Goal: Task Accomplishment & Management: Manage account settings

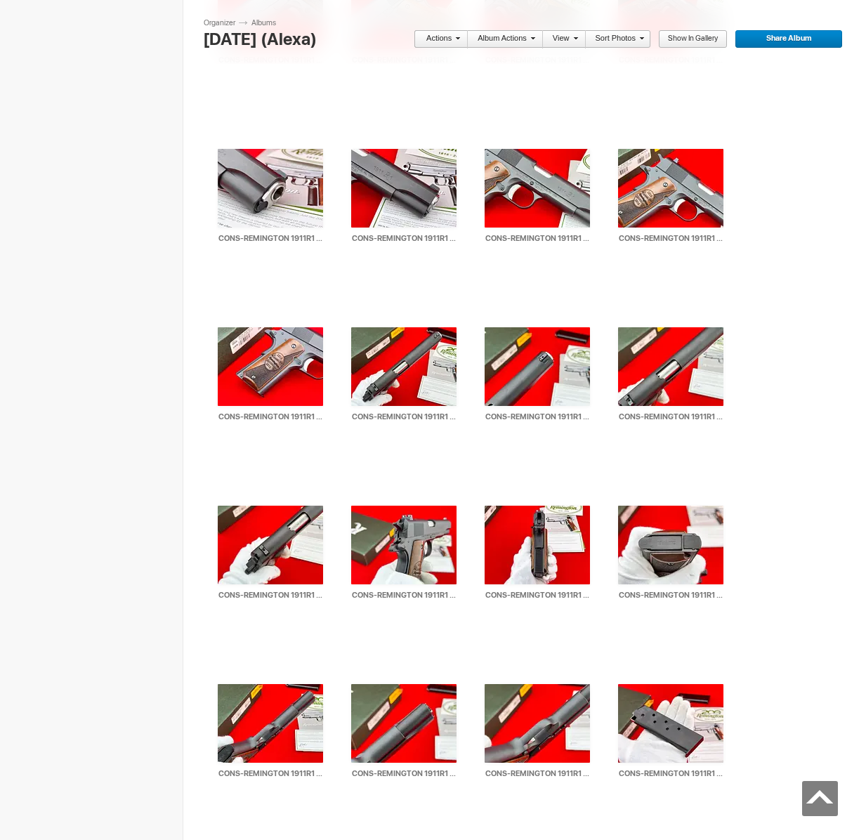
scroll to position [4111, 0]
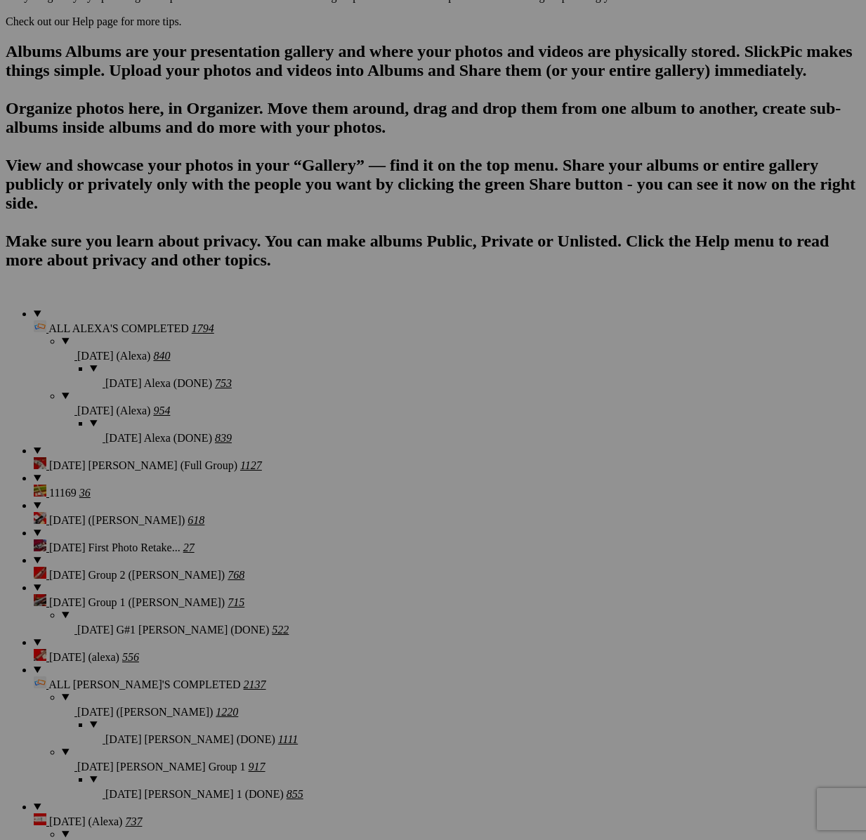
type textarea "<!-- SlickPic.com image hosting. HTML Bulk Share code Starts Here --> <div styl…"
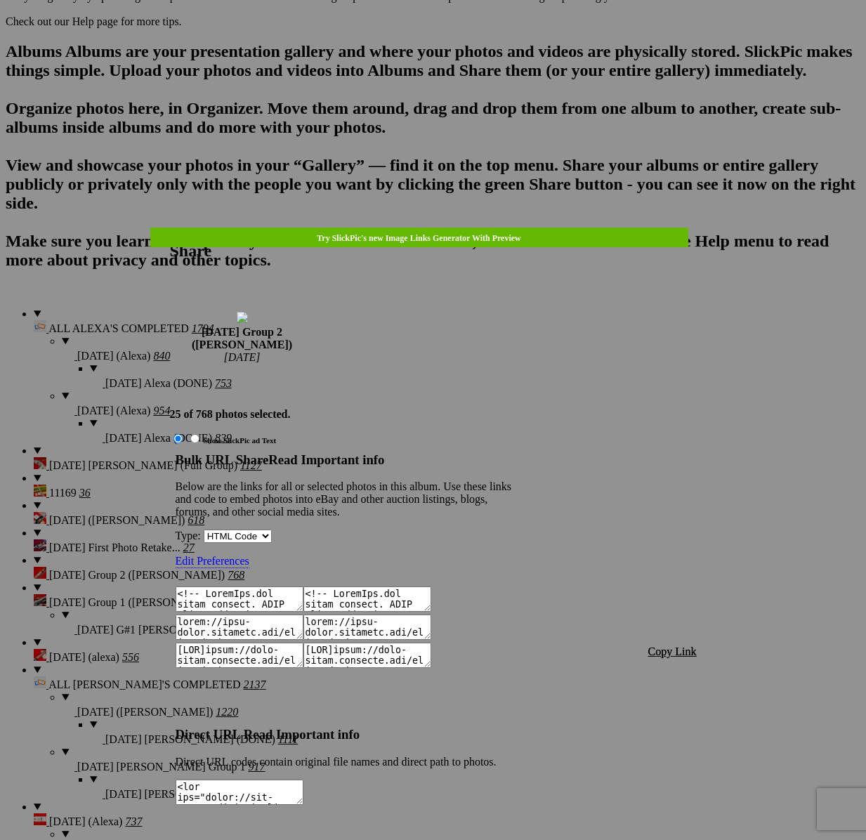
click at [697, 646] on font "Copy Link" at bounding box center [673, 652] width 48 height 12
click at [428, 44] on div at bounding box center [433, 420] width 866 height 840
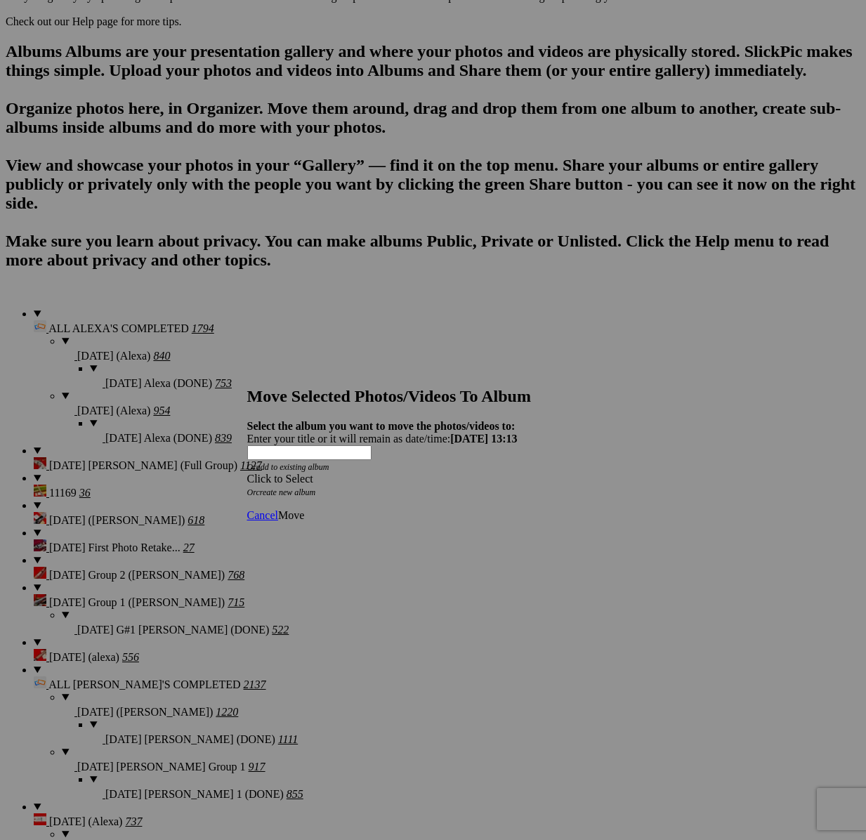
click at [467, 473] on div "Click to Select" at bounding box center [433, 479] width 372 height 13
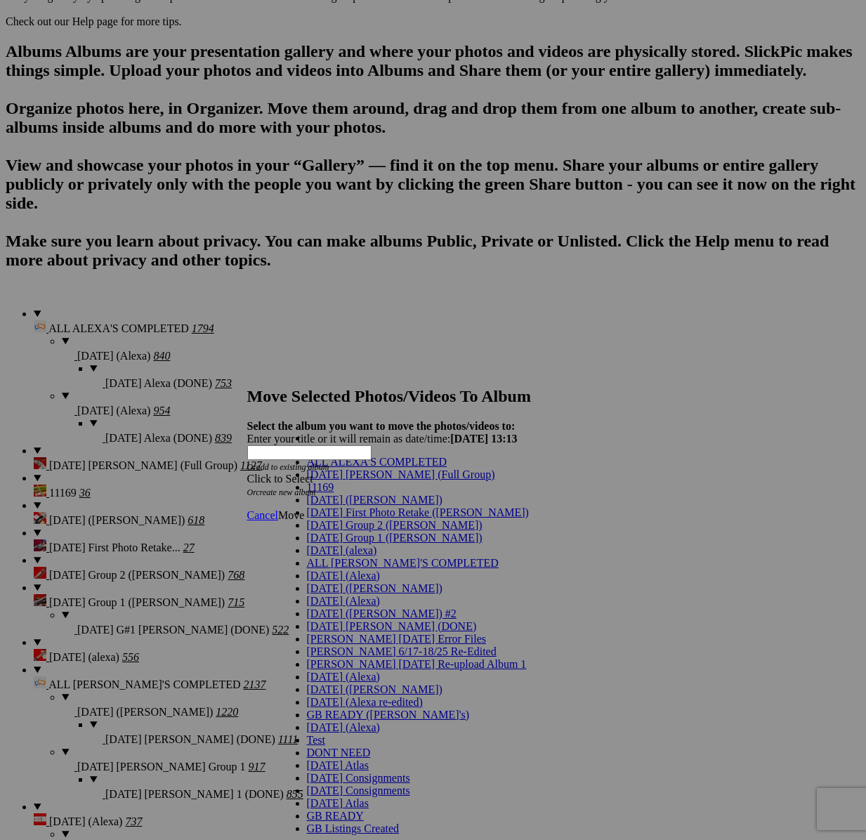
click at [278, 509] on span "Cancel" at bounding box center [262, 515] width 31 height 12
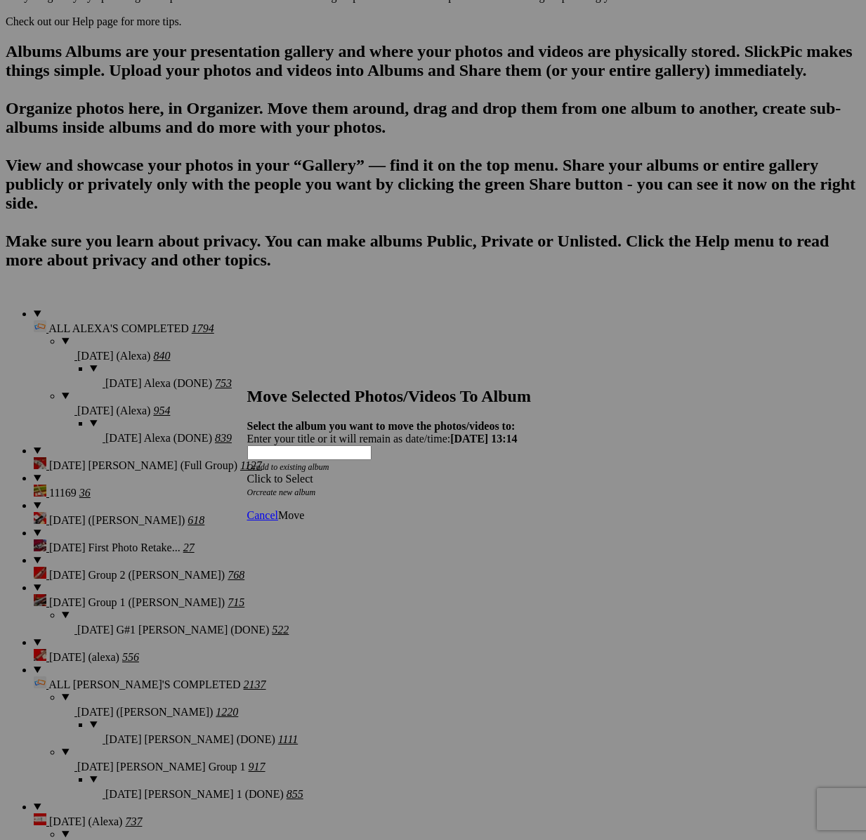
click at [396, 473] on div "Click to Select" at bounding box center [433, 479] width 372 height 13
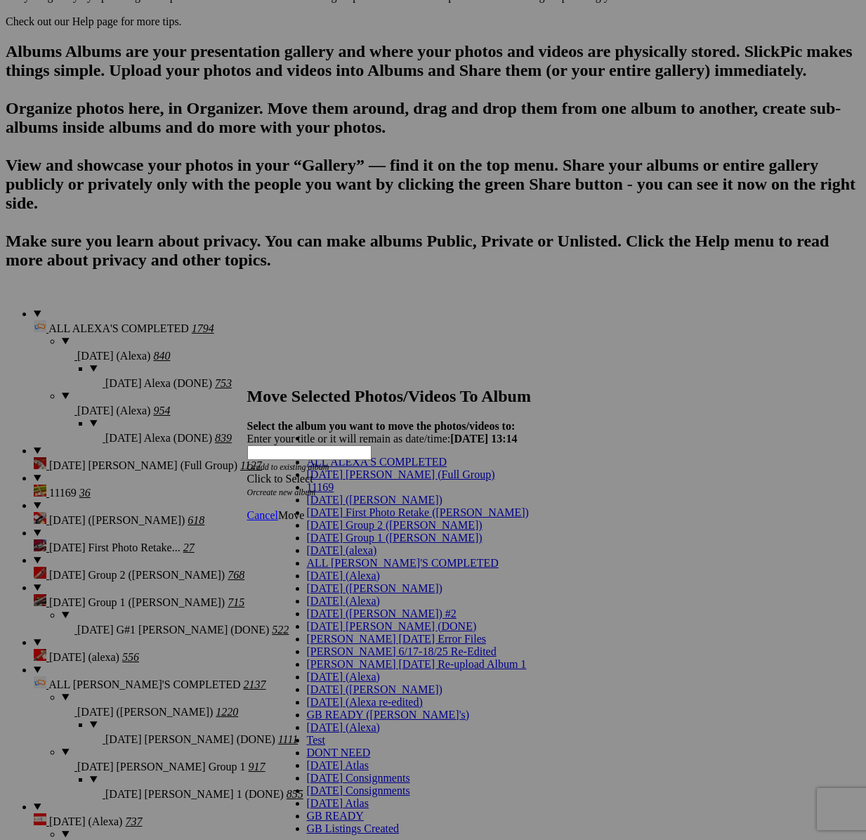
click at [359, 531] on span "[DATE] Group 2 ([PERSON_NAME])" at bounding box center [395, 525] width 176 height 12
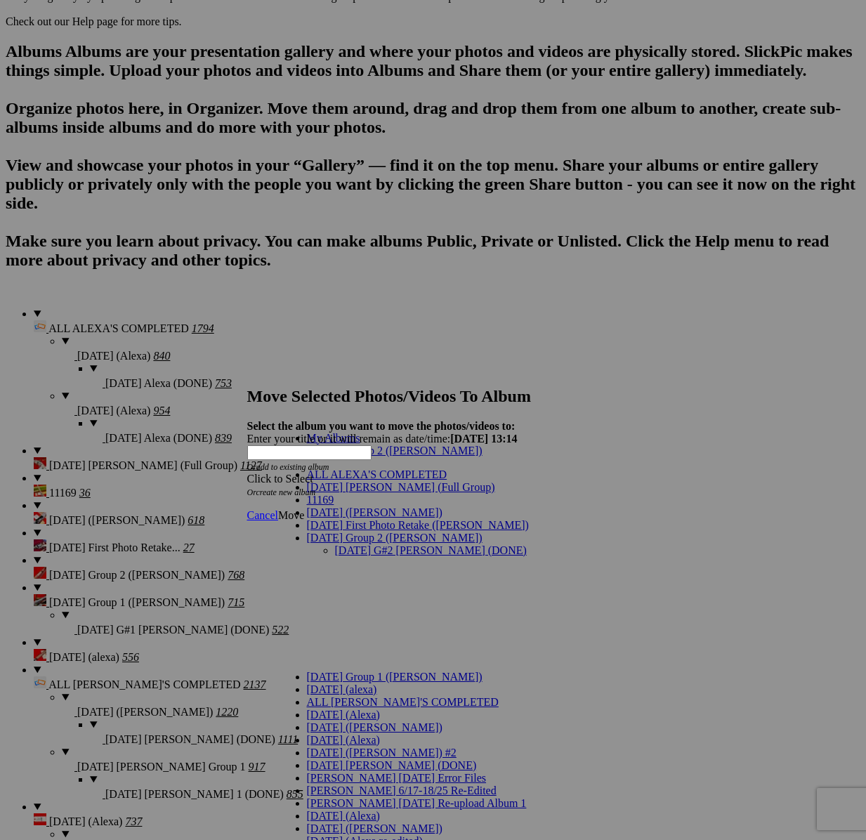
click at [363, 545] on link "[DATE] G#2 [PERSON_NAME] (DONE)" at bounding box center [431, 551] width 192 height 12
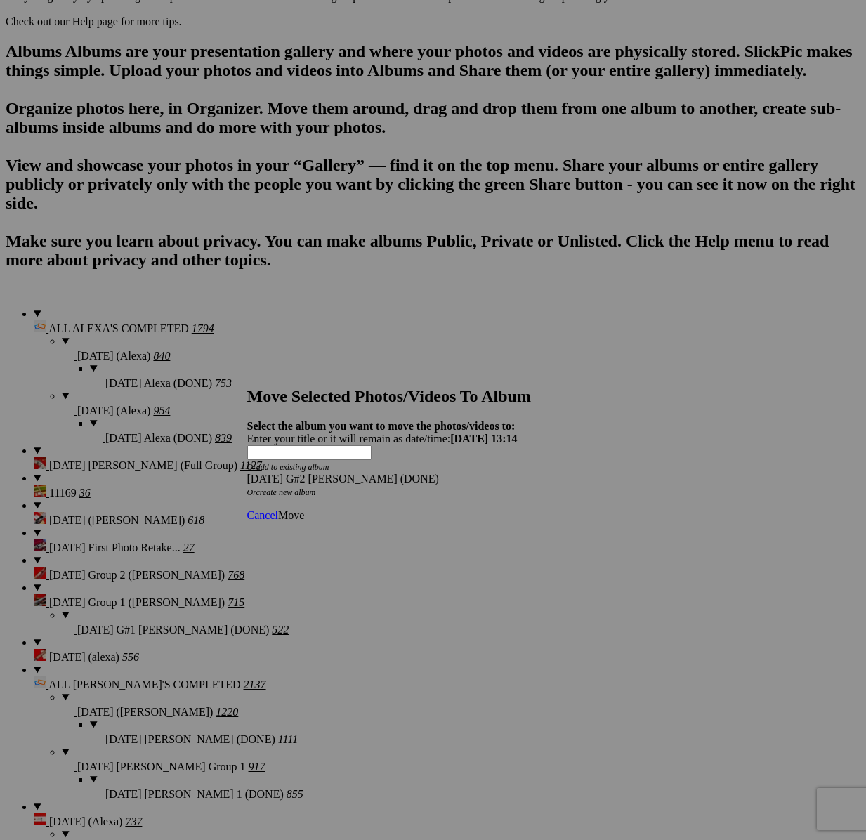
click at [304, 509] on span "Move" at bounding box center [291, 515] width 26 height 12
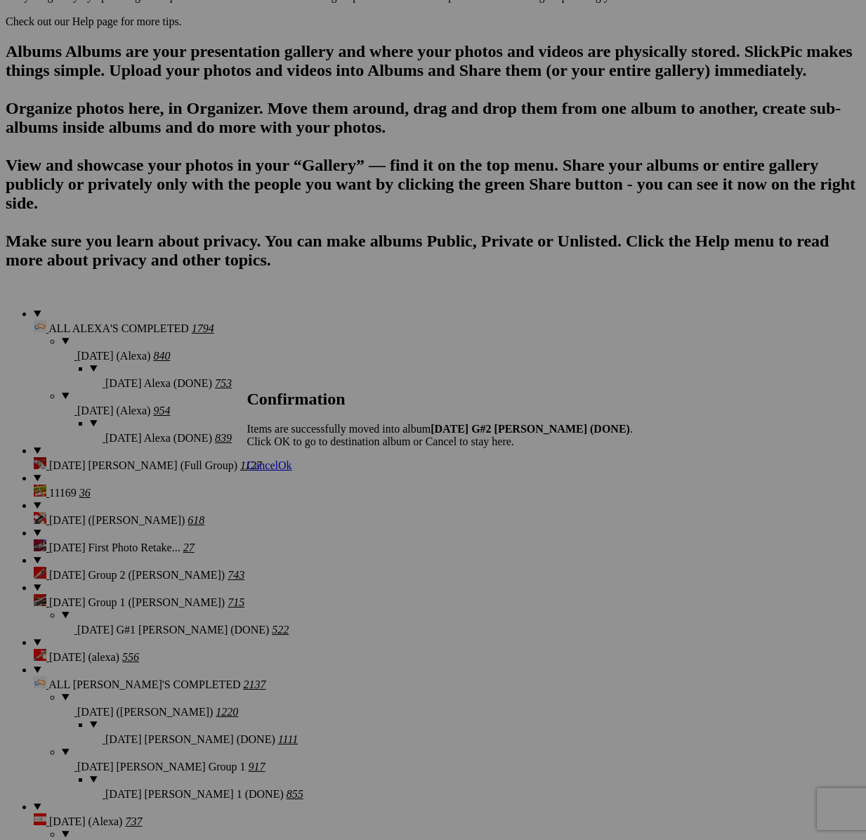
click at [278, 471] on span "Cancel" at bounding box center [262, 466] width 31 height 12
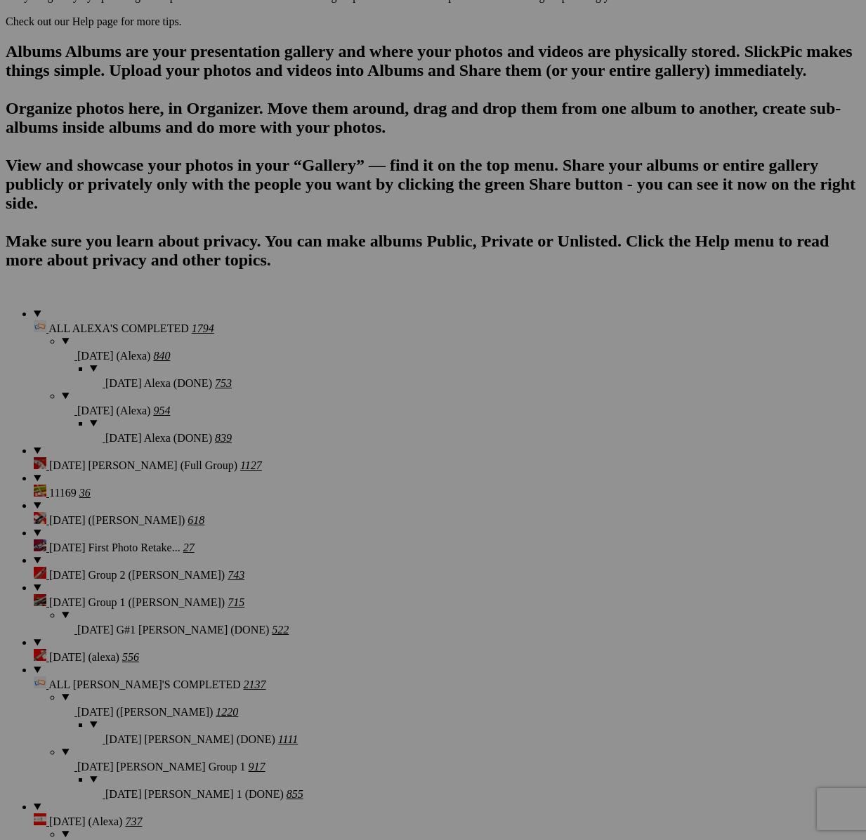
scroll to position [0, 0]
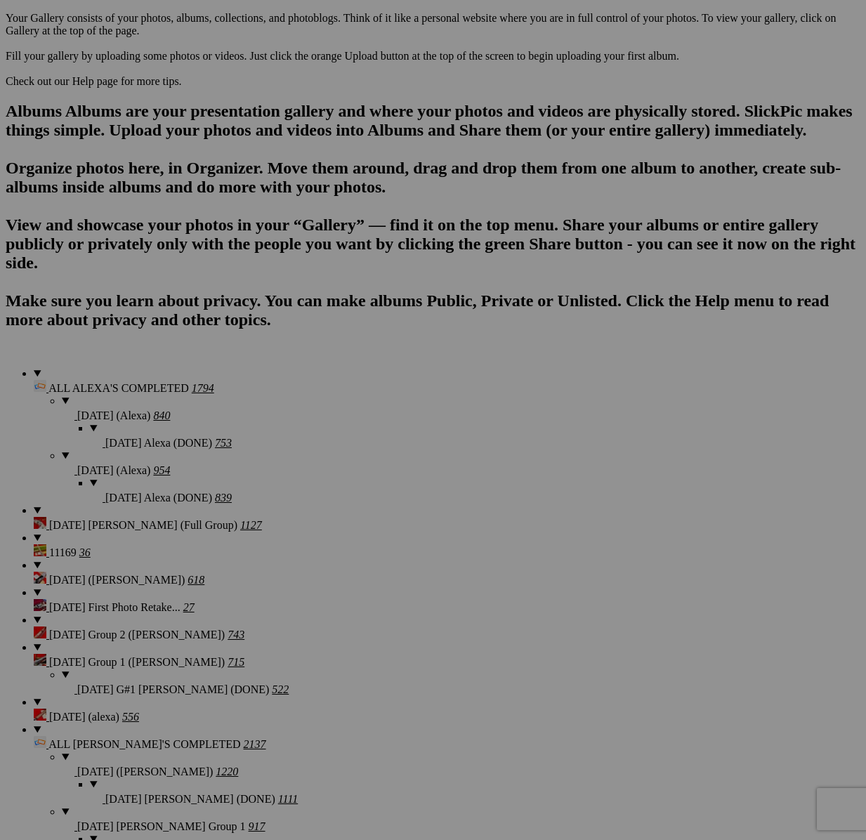
scroll to position [0, 1]
type textarea "<!-- SlickPic.com image hosting. HTML Bulk Share code Starts Here --> <div styl…"
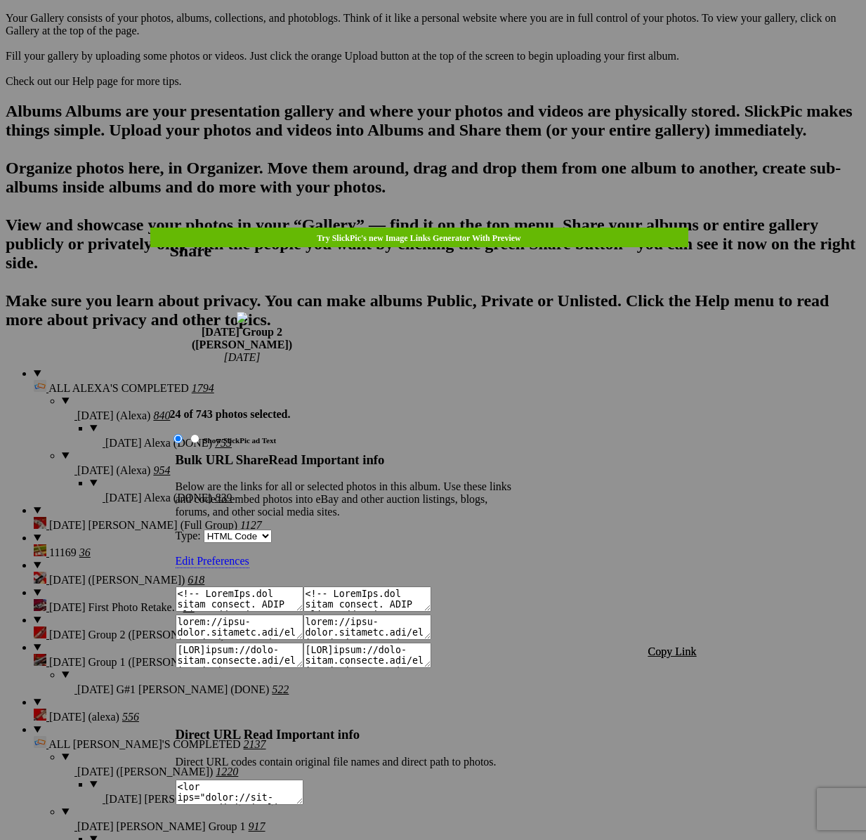
click at [682, 646] on span "Copy Link" at bounding box center [673, 652] width 48 height 12
click at [443, 39] on div at bounding box center [433, 420] width 866 height 840
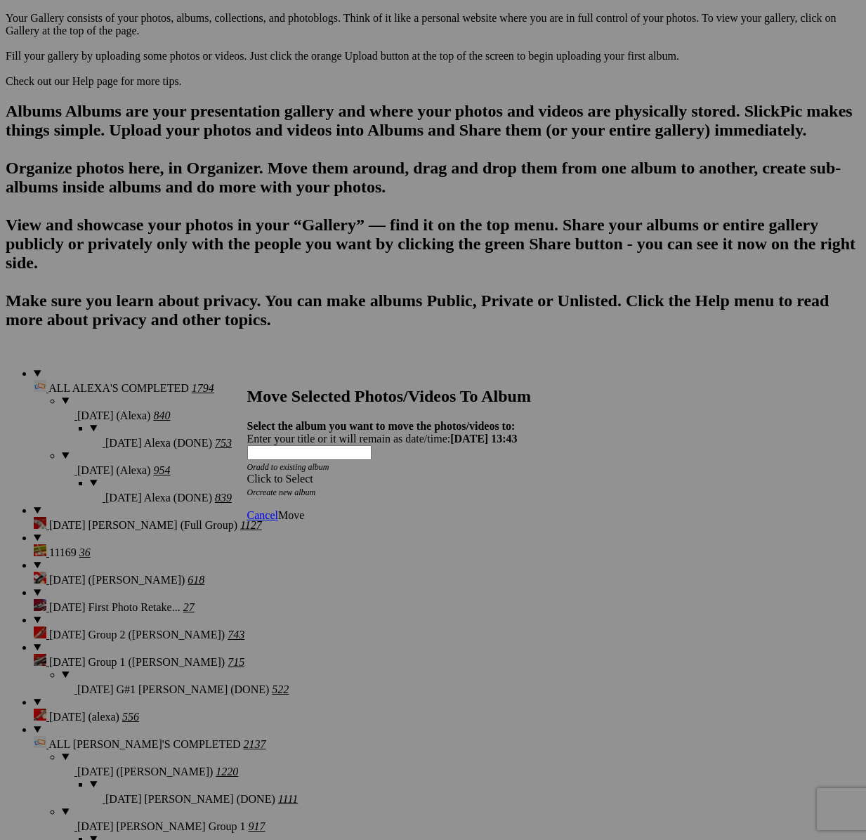
click at [247, 473] on span at bounding box center [247, 479] width 0 height 12
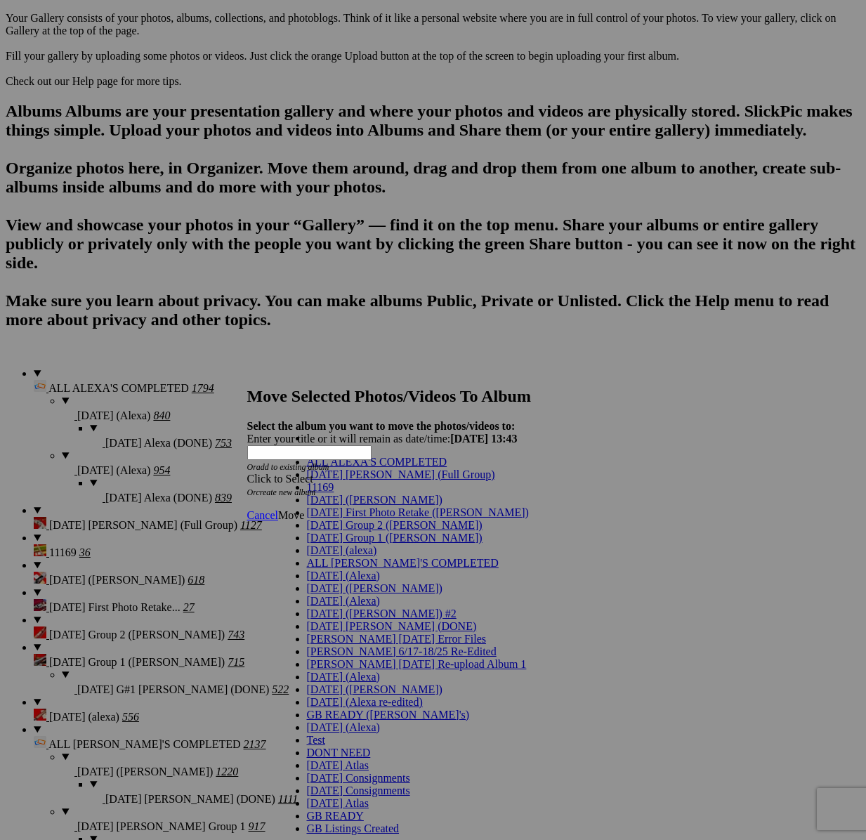
click at [365, 531] on span "[DATE] Group 2 ([PERSON_NAME])" at bounding box center [395, 525] width 176 height 12
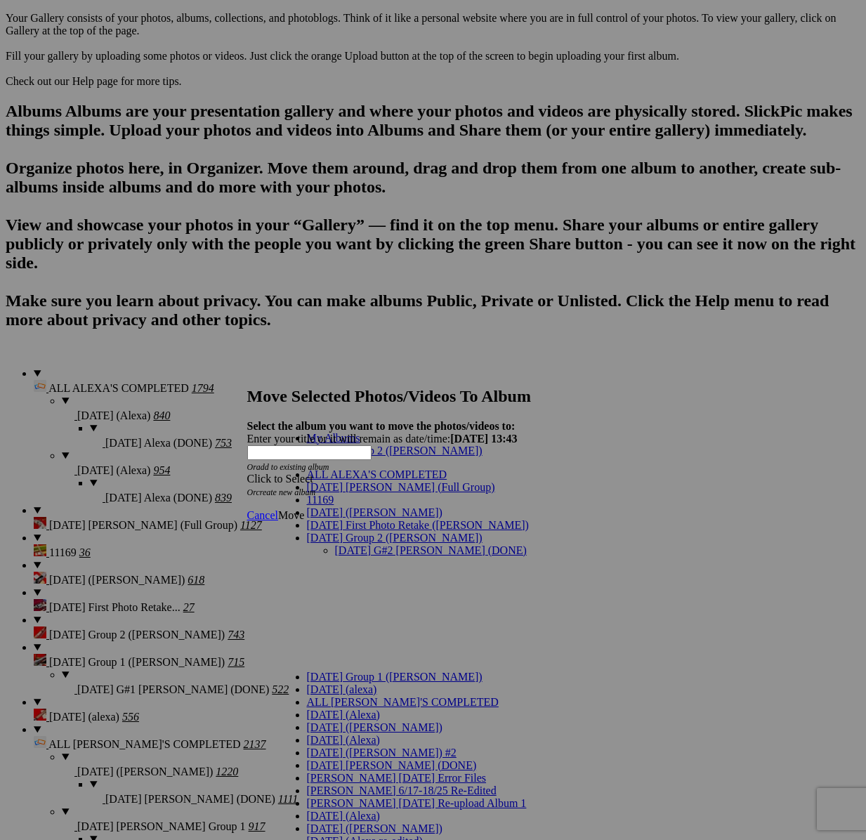
click at [366, 545] on link "[DATE] G#2 [PERSON_NAME] (DONE)" at bounding box center [431, 551] width 192 height 12
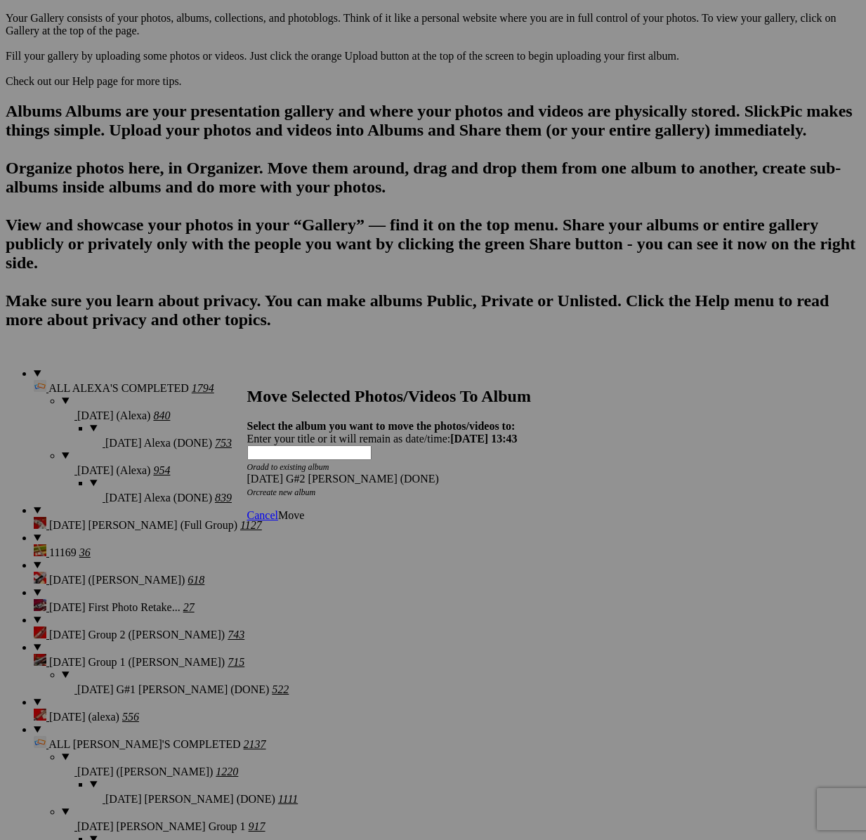
click at [304, 509] on span "Move" at bounding box center [291, 515] width 26 height 12
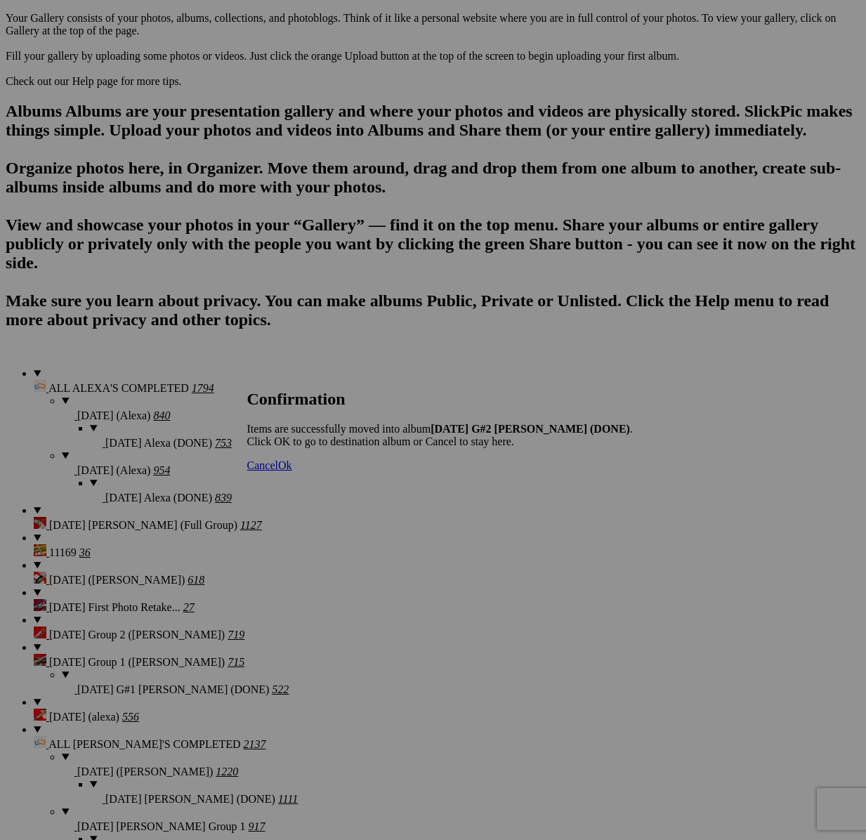
click at [278, 471] on span "Cancel" at bounding box center [262, 466] width 31 height 12
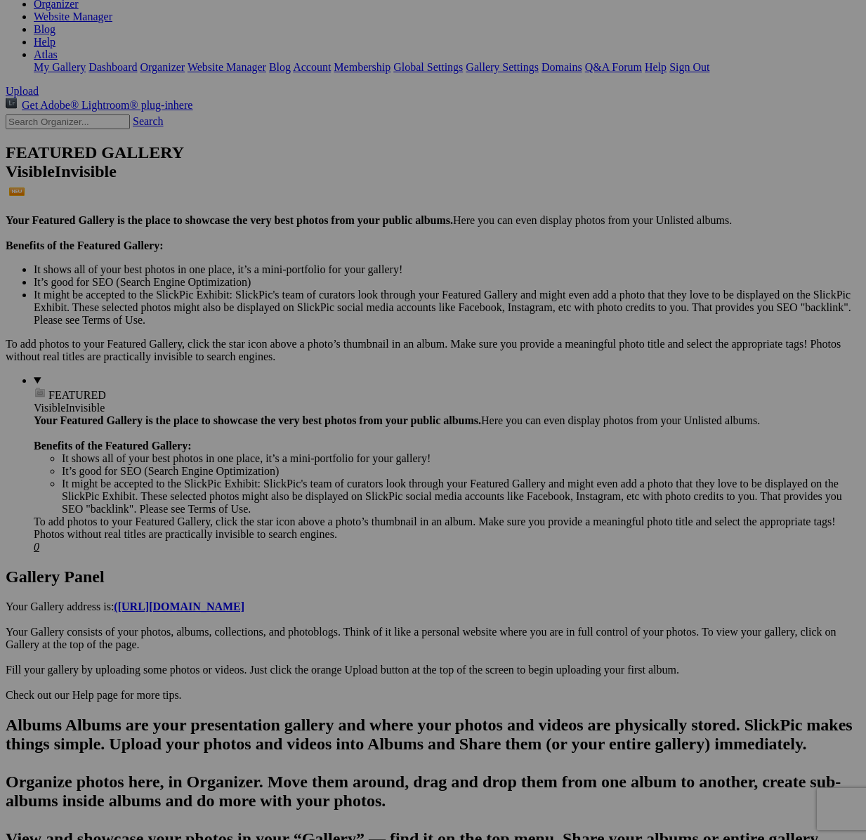
scroll to position [0, 0]
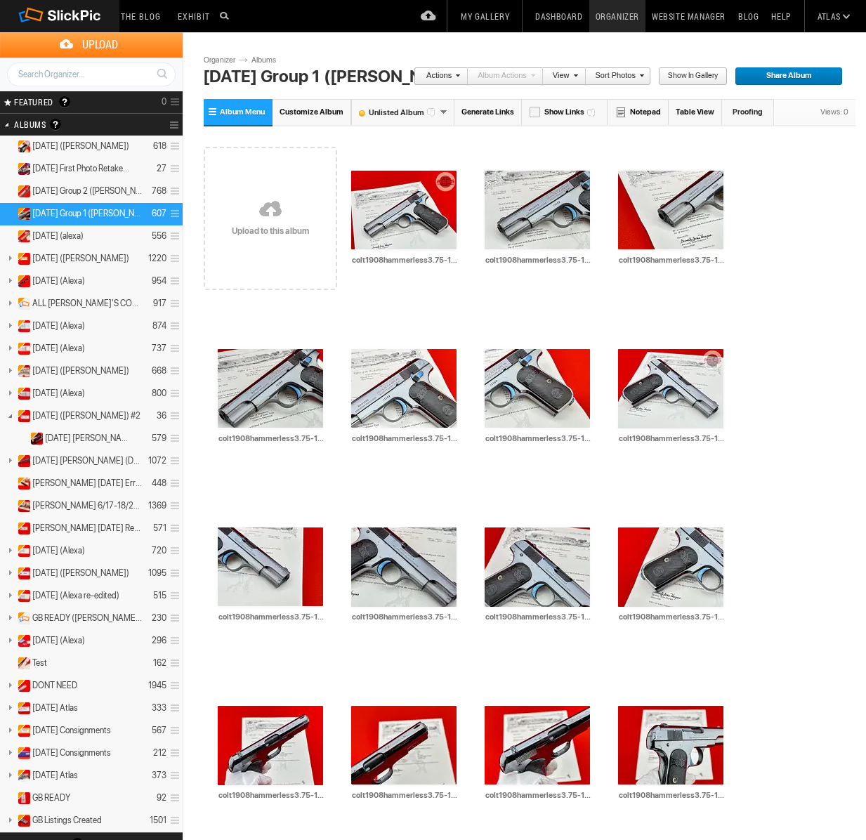
click at [96, 215] on span "[DATE] Group 1 ([PERSON_NAME])" at bounding box center [87, 213] width 110 height 11
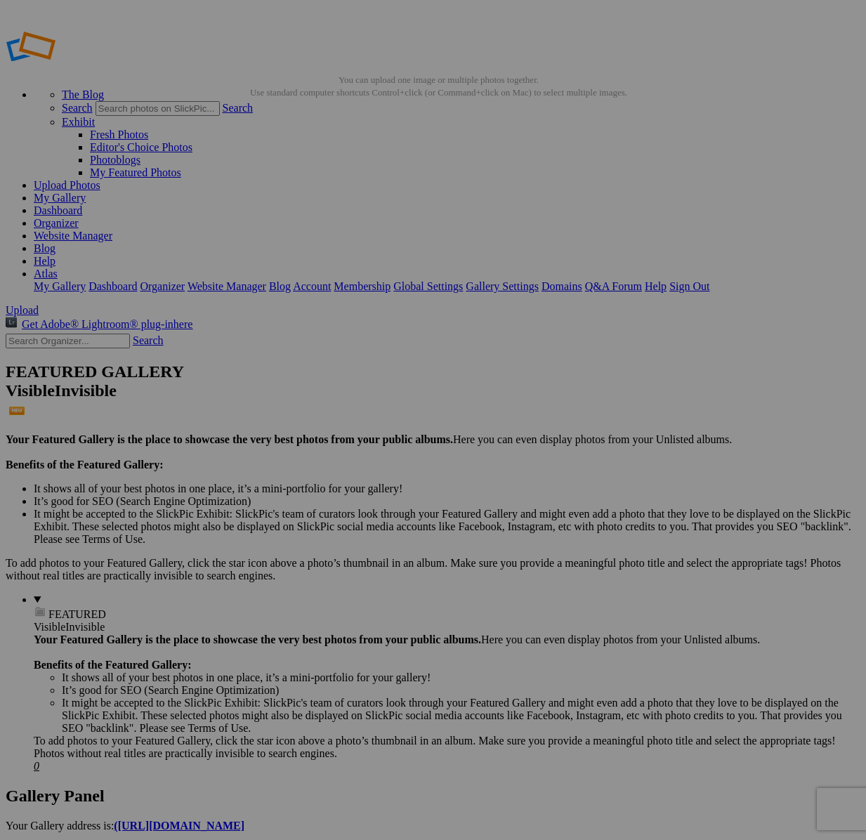
paste input "[DATE] G#1 [PERSON_NAME] (DONE)"
click at [331, 439] on input "[DATE] G#1 [PERSON_NAME] (DONE)" at bounding box center [323, 446] width 153 height 15
type input "[DATE] G#2 [PERSON_NAME] (DONE)"
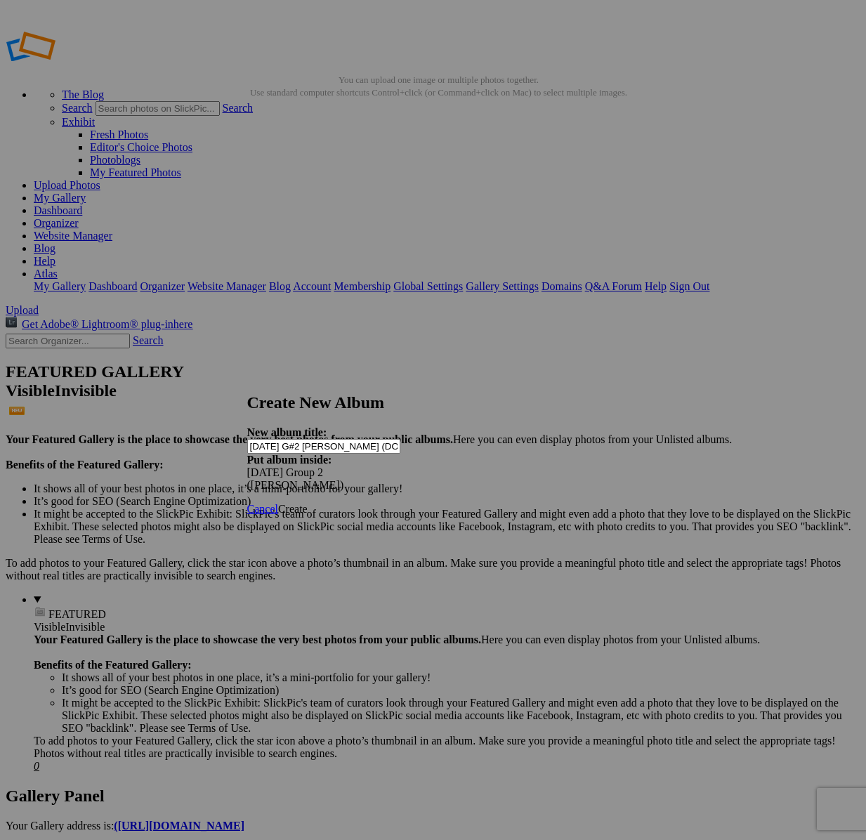
click at [308, 503] on span "Create" at bounding box center [293, 509] width 30 height 12
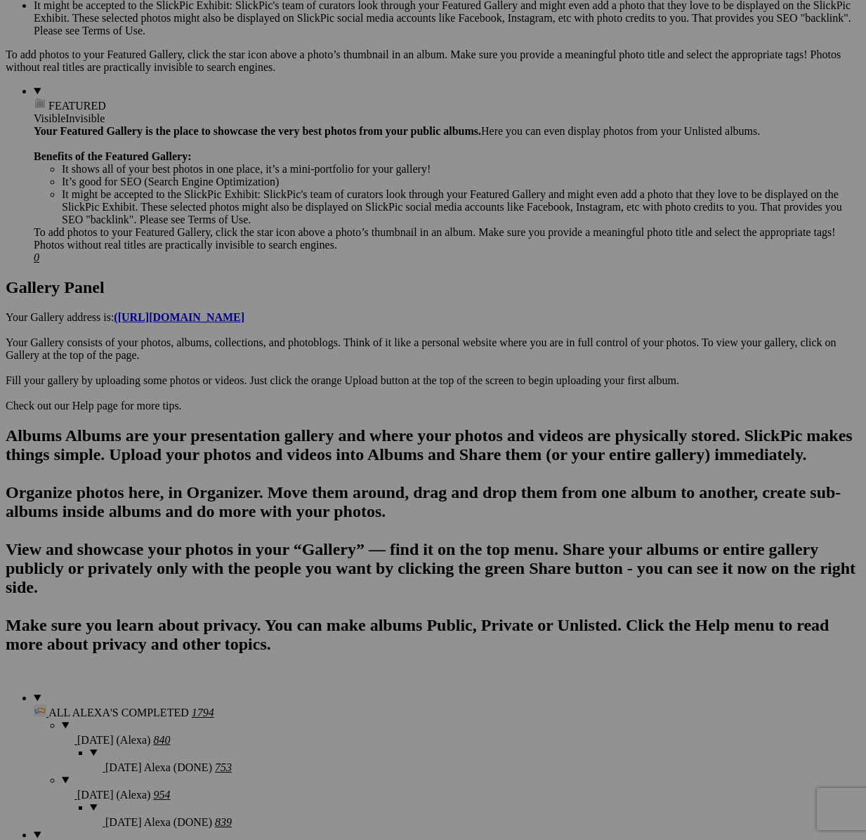
scroll to position [565, 0]
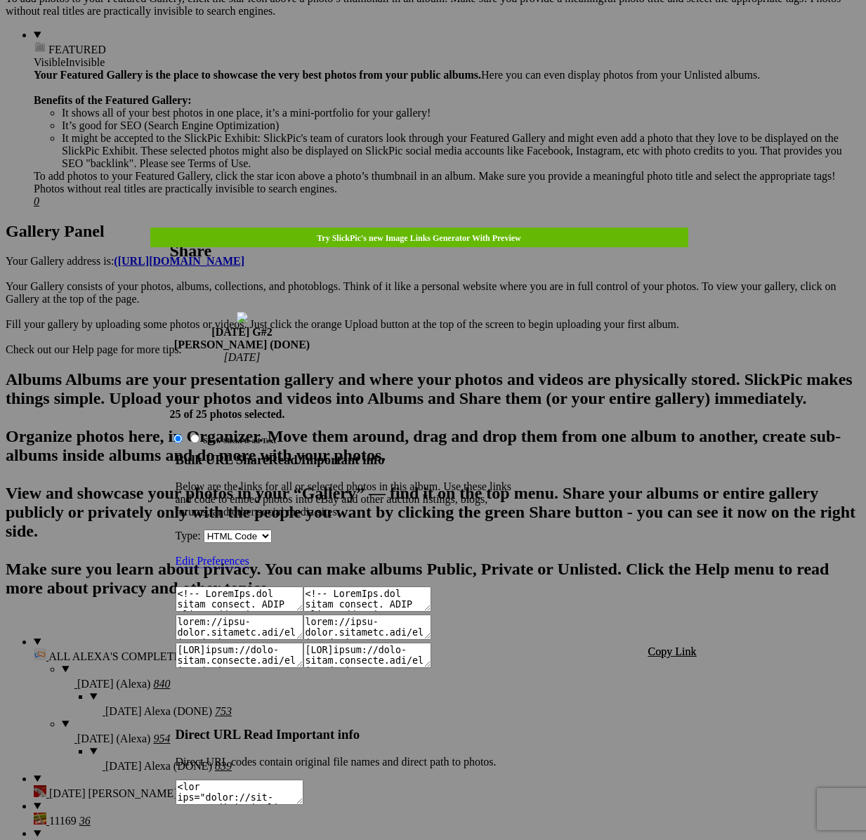
click at [683, 646] on span "Copy Link" at bounding box center [673, 652] width 48 height 12
click at [170, 228] on link at bounding box center [170, 228] width 0 height 0
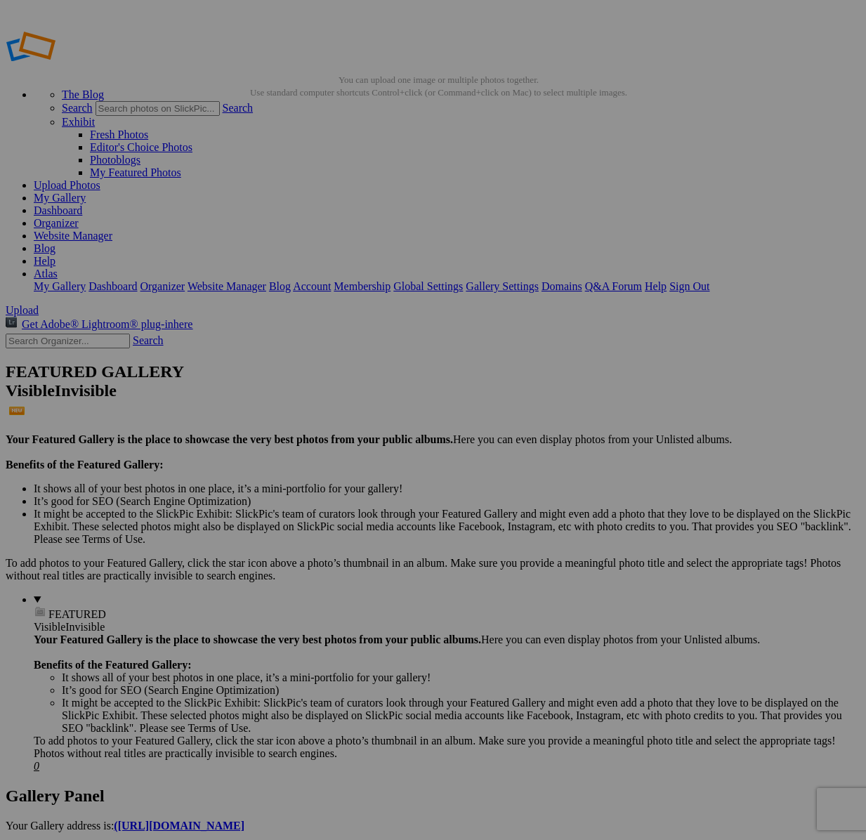
scroll to position [1326, 0]
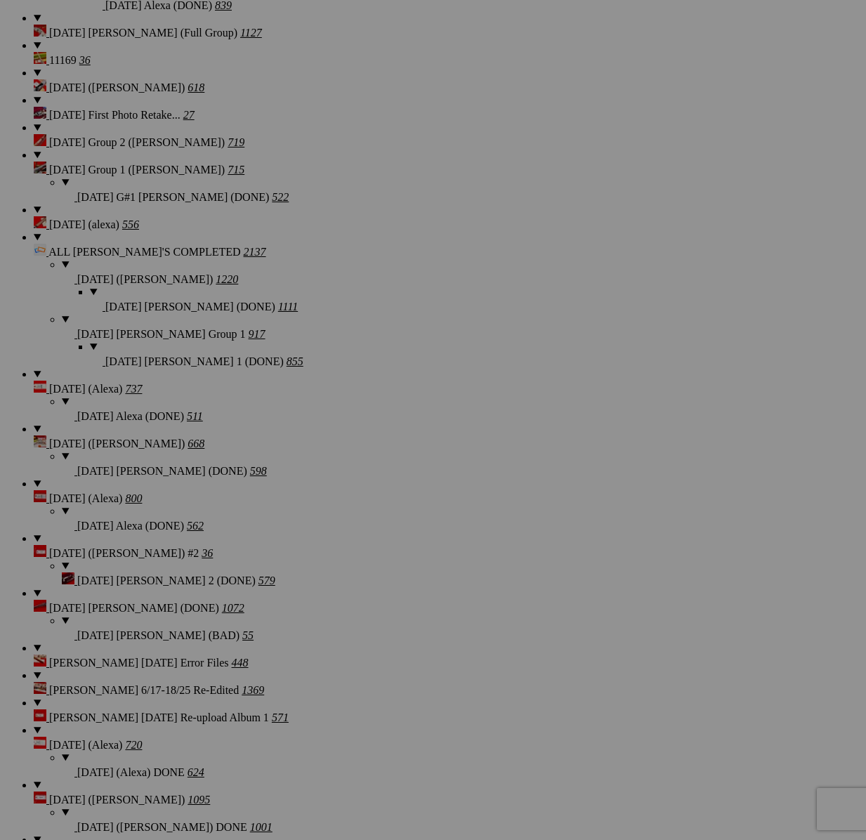
type textarea "<!-- [DOMAIN_NAME] image hosting. HTML Bulk Share code Starts Here --> <div sty…"
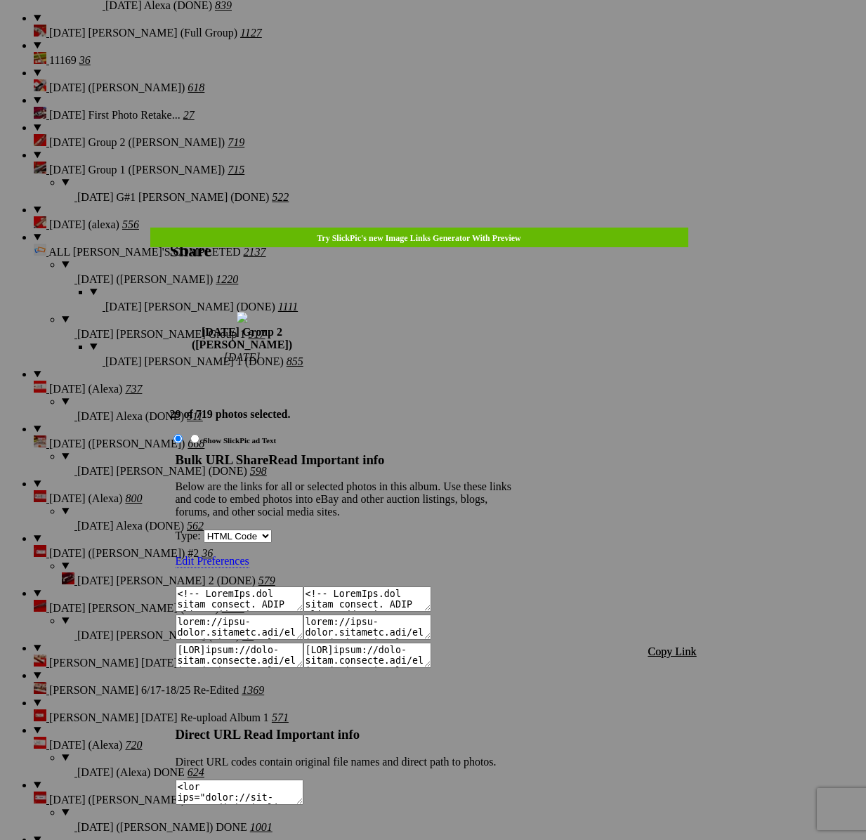
click at [673, 646] on span "Copy Link" at bounding box center [673, 652] width 48 height 12
click at [170, 228] on link at bounding box center [170, 228] width 0 height 0
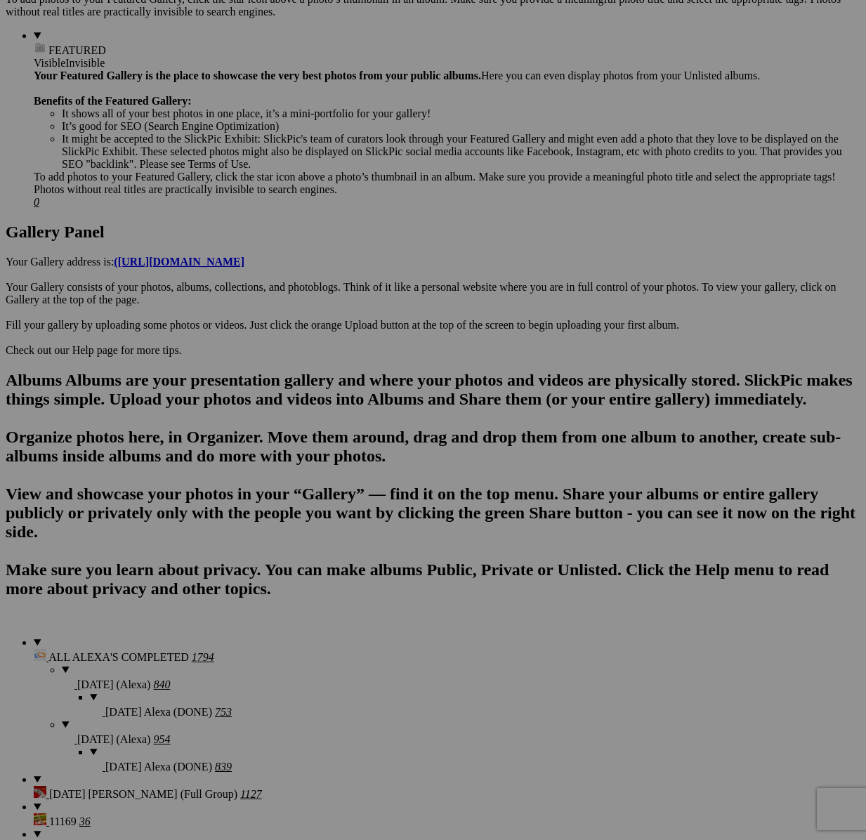
scroll to position [279, 0]
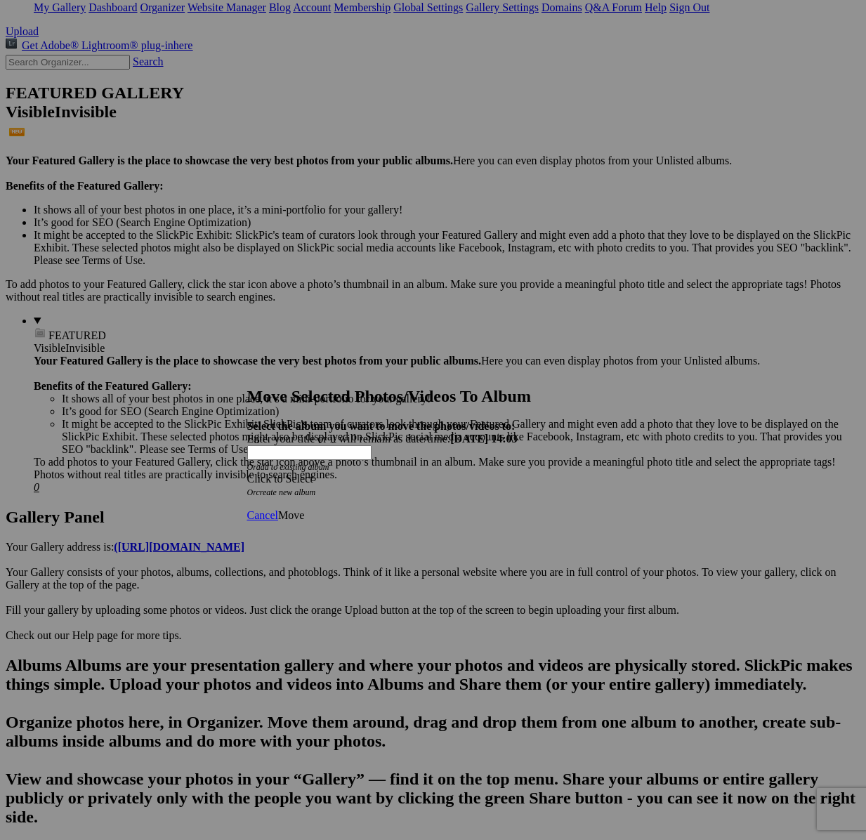
click at [439, 473] on div "Click to Select" at bounding box center [433, 479] width 372 height 13
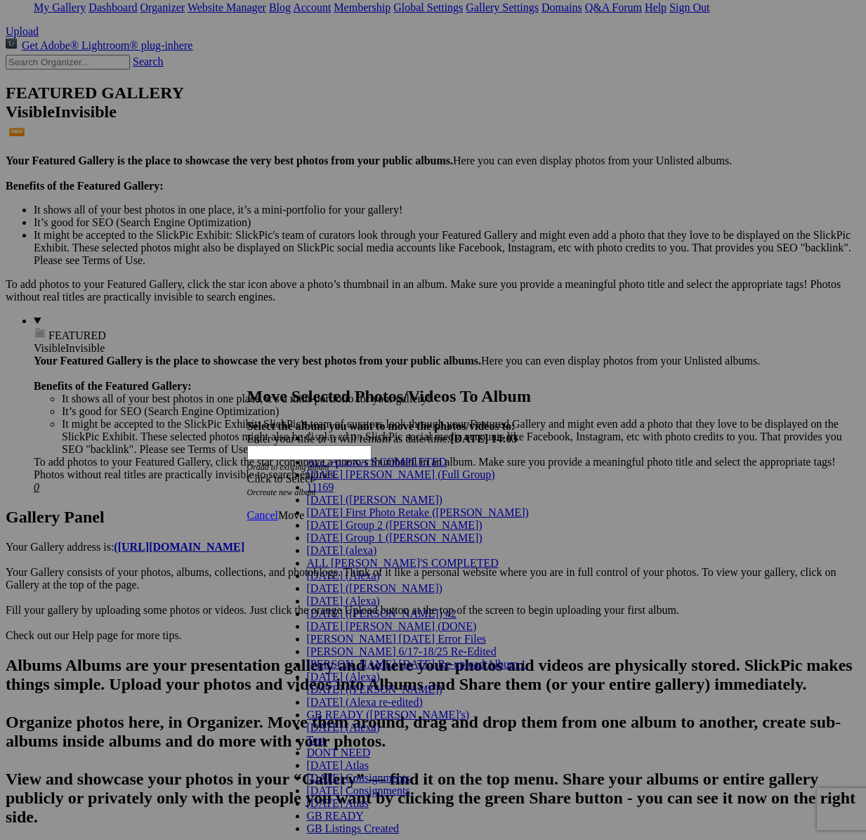
click at [400, 531] on link "[DATE] Group 2 ([PERSON_NAME])" at bounding box center [395, 525] width 176 height 12
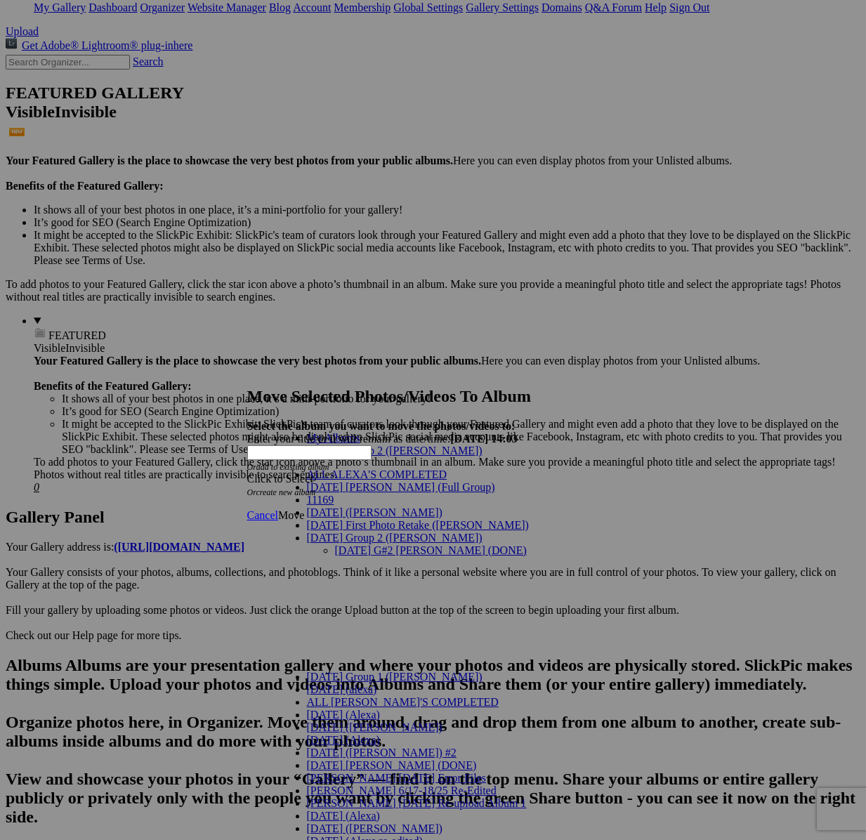
click at [370, 545] on link "[DATE] G#2 [PERSON_NAME] (DONE)" at bounding box center [431, 551] width 192 height 12
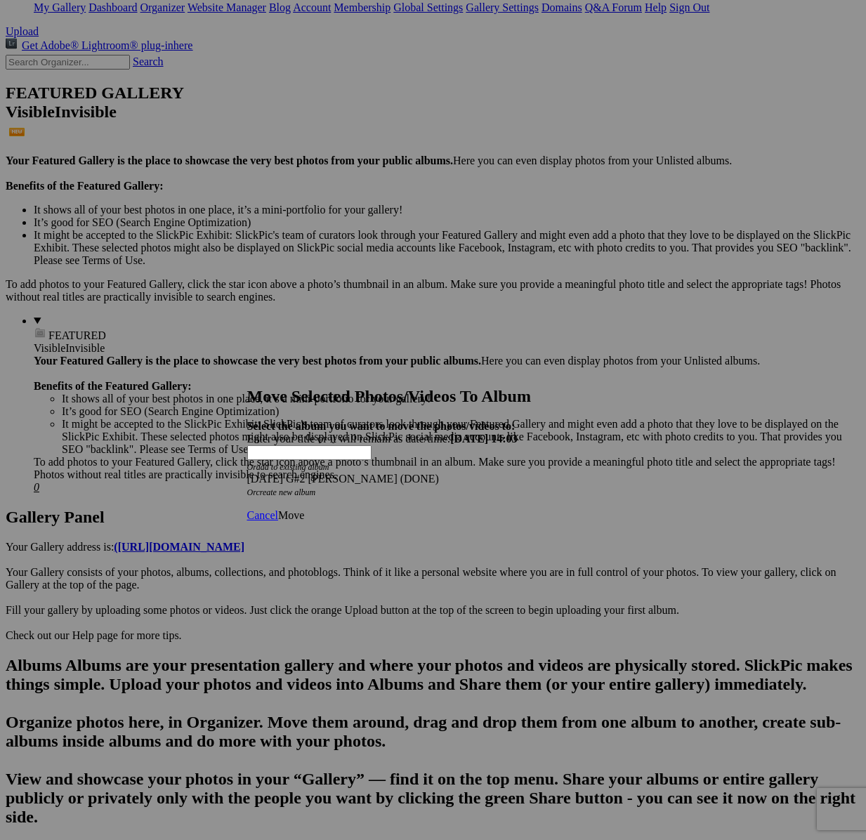
drag, startPoint x: 602, startPoint y: 488, endPoint x: 586, endPoint y: 484, distance: 16.5
click at [304, 509] on span "Move" at bounding box center [291, 515] width 26 height 12
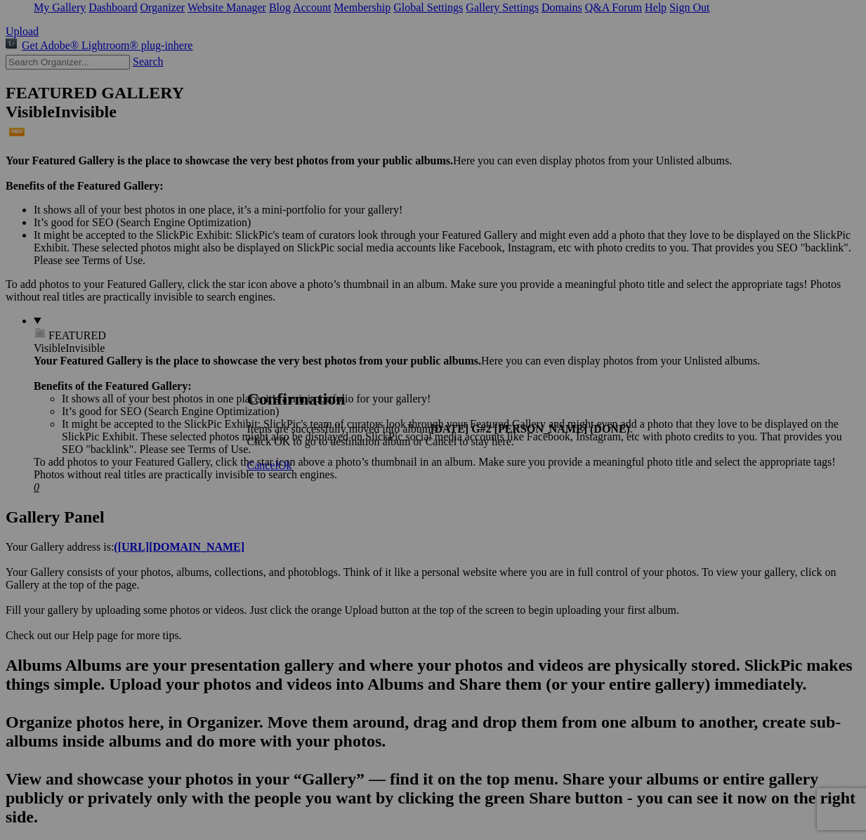
click at [278, 471] on span "Cancel" at bounding box center [262, 466] width 31 height 12
